Goal: Transaction & Acquisition: Purchase product/service

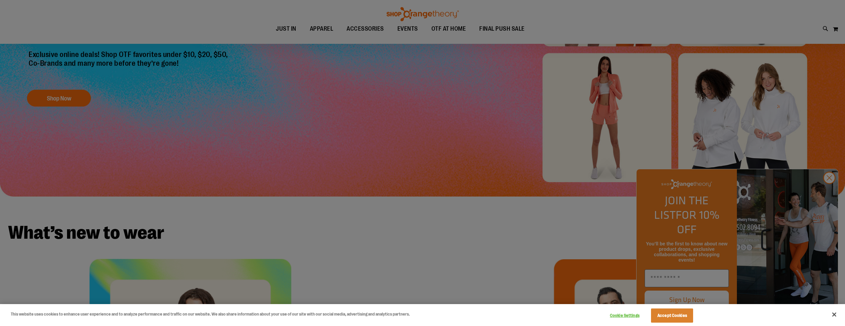
scroll to position [309, 0]
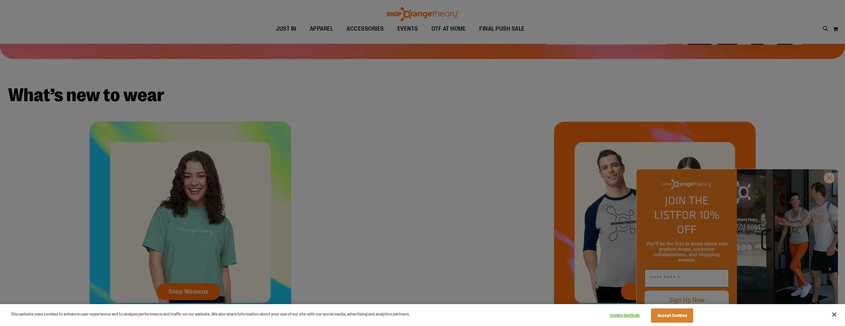
click at [830, 190] on div at bounding box center [422, 163] width 845 height 326
click at [660, 313] on button "Accept Cookies" at bounding box center [672, 315] width 42 height 14
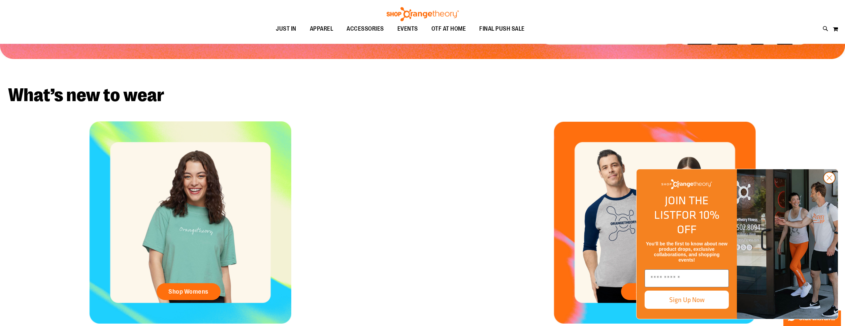
click at [829, 180] on icon "Close dialog" at bounding box center [829, 177] width 5 height 5
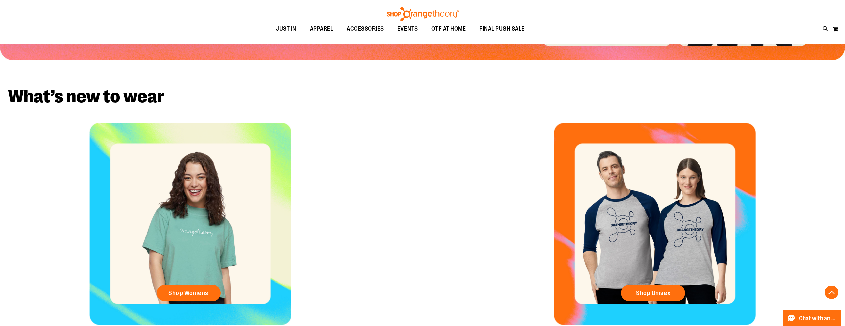
scroll to position [136, 0]
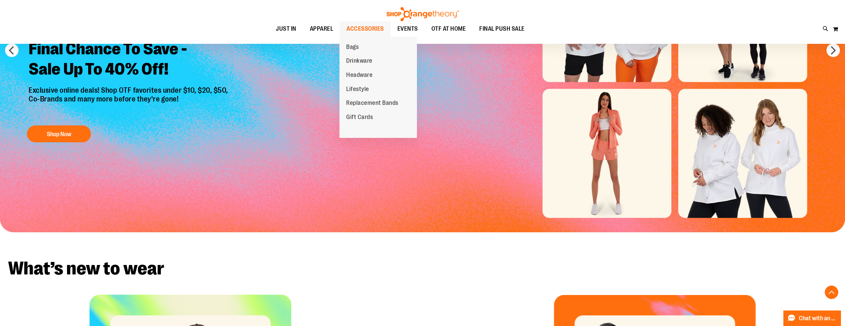
click at [361, 31] on span "ACCESSORIES" at bounding box center [365, 28] width 37 height 15
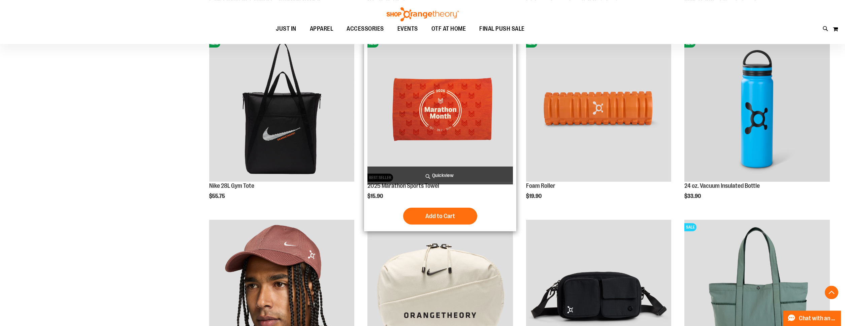
scroll to position [309, 0]
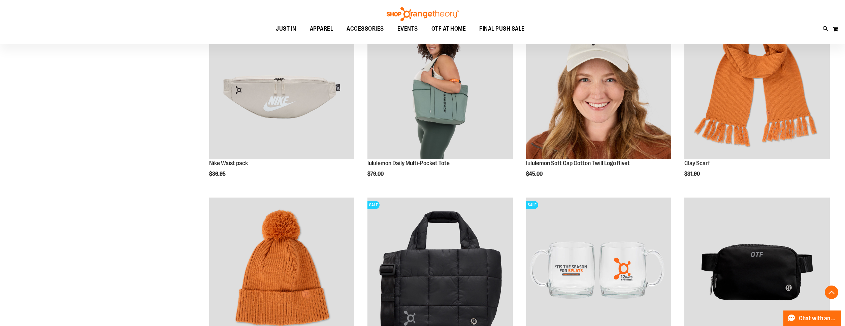
scroll to position [996, 0]
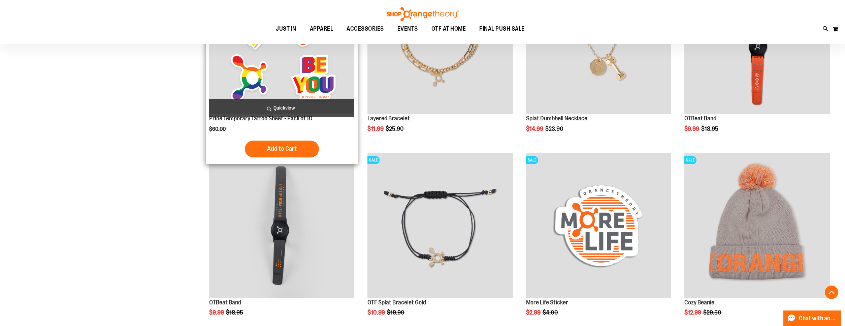
scroll to position [1133, 0]
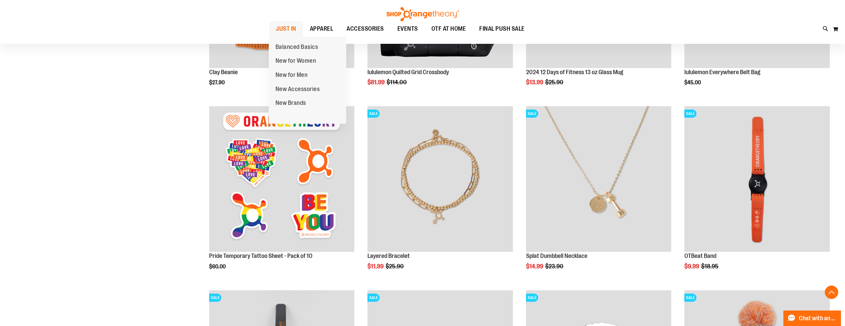
click at [289, 30] on span "JUST IN" at bounding box center [286, 28] width 21 height 15
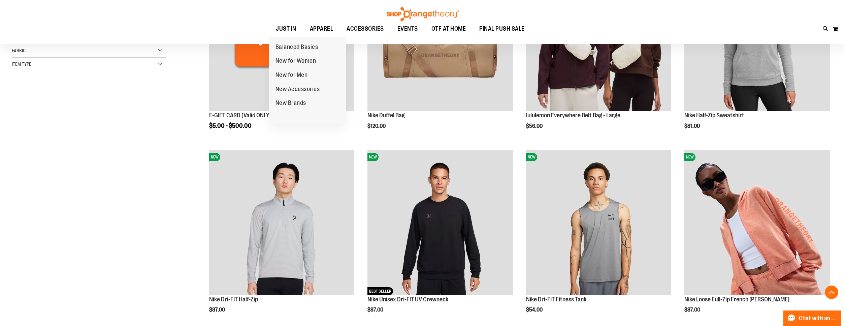
scroll to position [343, 0]
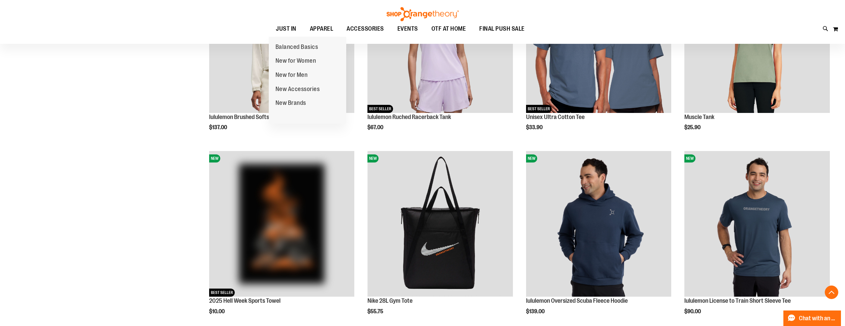
scroll to position [859, 0]
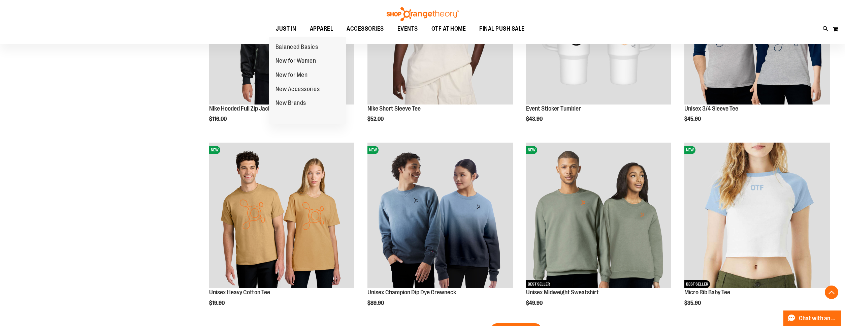
scroll to position [1602, 0]
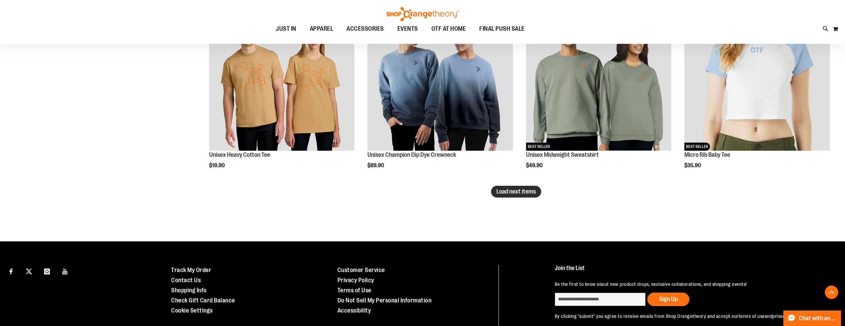
click at [520, 191] on span "Load next items" at bounding box center [515, 191] width 39 height 7
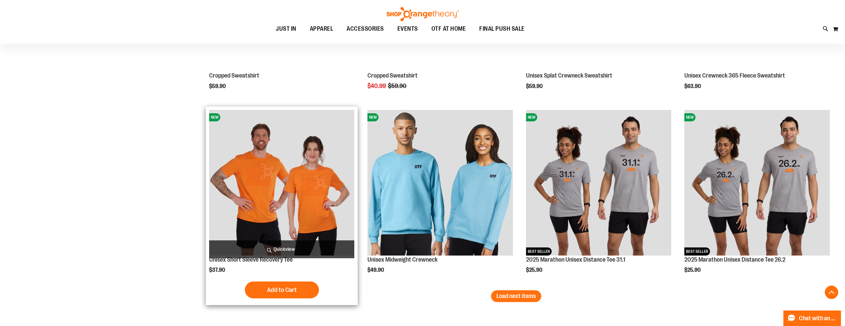
scroll to position [2186, 0]
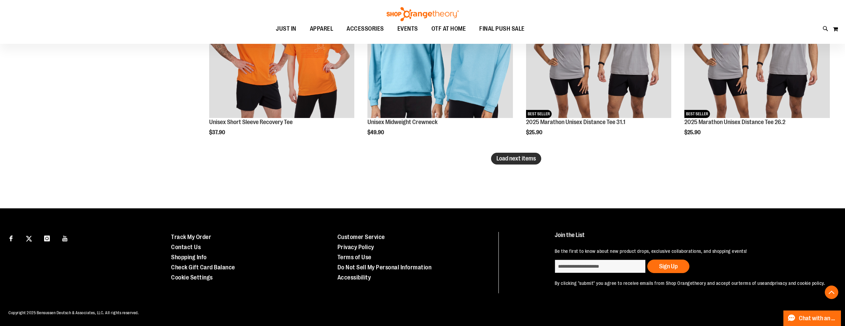
click at [509, 157] on span "Load next items" at bounding box center [515, 158] width 39 height 7
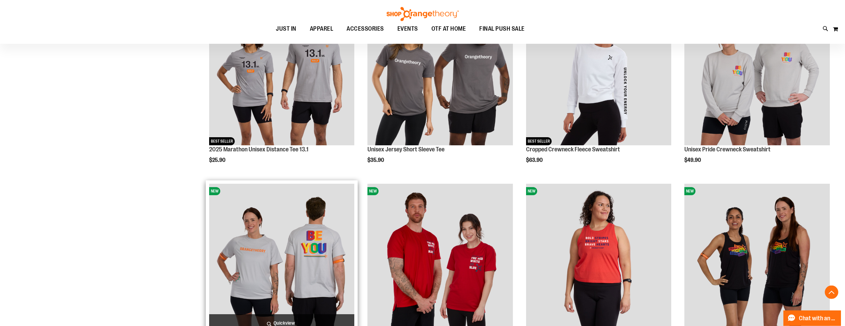
scroll to position [2287, 0]
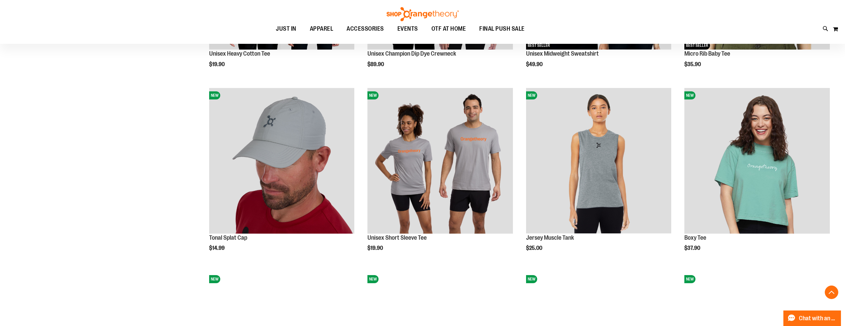
scroll to position [1566, 0]
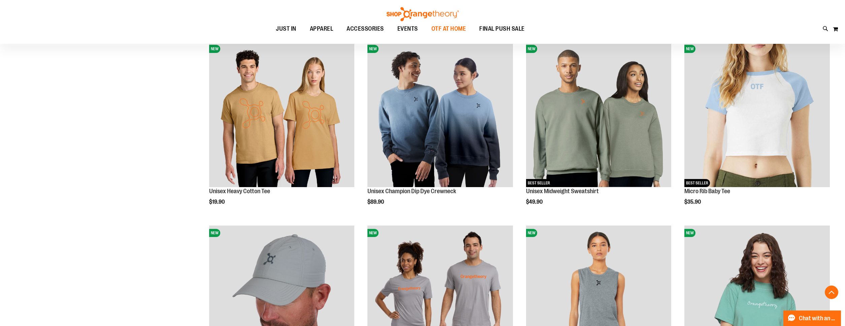
click at [449, 27] on span "OTF AT HOME" at bounding box center [448, 28] width 35 height 15
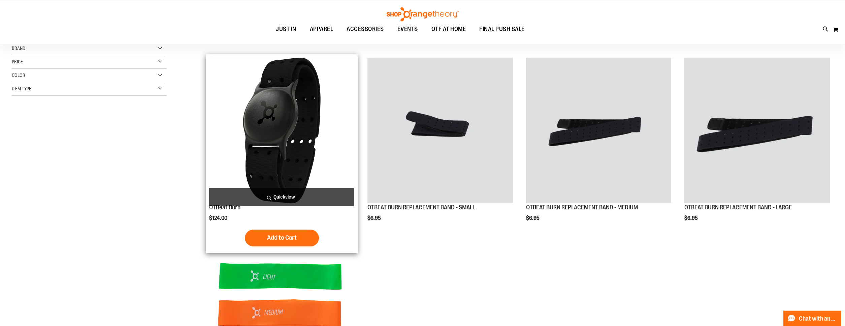
scroll to position [68, 0]
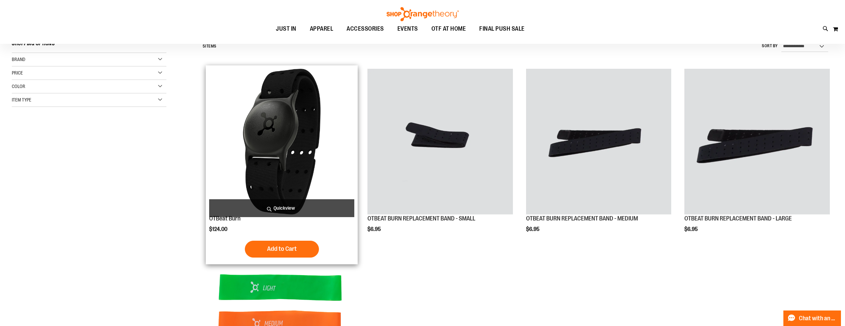
click at [315, 152] on img "product" at bounding box center [282, 142] width 146 height 146
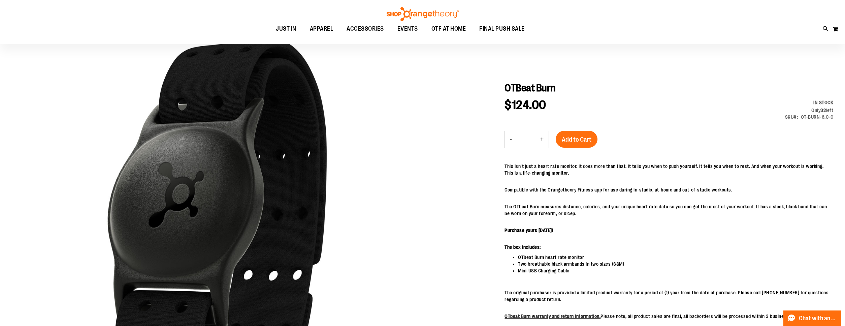
scroll to position [68, 0]
